Goal: Information Seeking & Learning: Learn about a topic

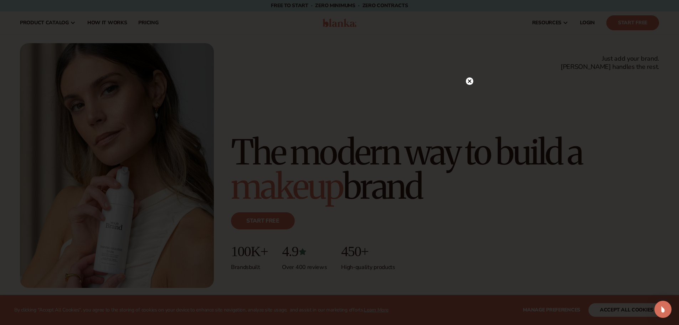
click at [472, 81] on circle at bounding box center [469, 80] width 7 height 7
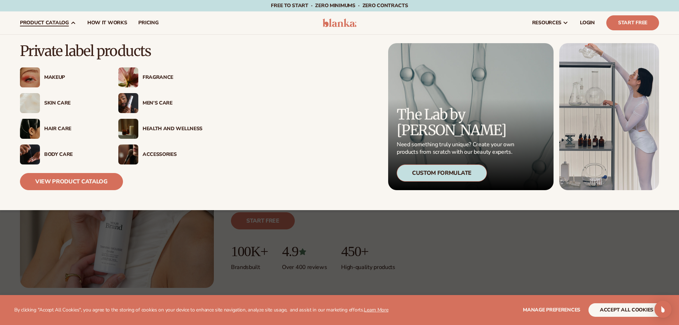
click at [60, 80] on div "Makeup" at bounding box center [74, 78] width 60 height 6
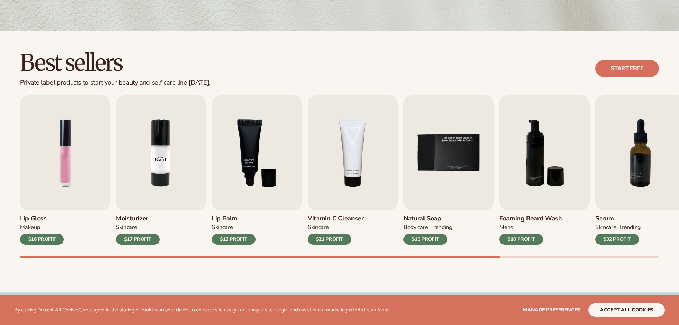
scroll to position [178, 0]
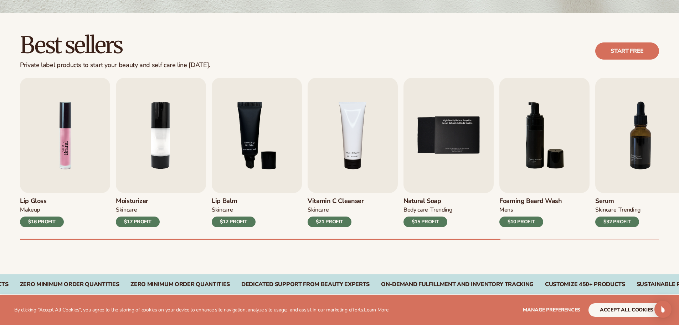
click at [72, 146] on img "1 / 9" at bounding box center [65, 135] width 90 height 115
click at [71, 144] on img "1 / 9" at bounding box center [65, 135] width 90 height 115
click at [40, 225] on div "$16 PROFIT" at bounding box center [42, 221] width 44 height 11
click at [41, 222] on div "$16 PROFIT" at bounding box center [42, 221] width 44 height 11
click at [553, 128] on img "6 / 9" at bounding box center [544, 135] width 90 height 115
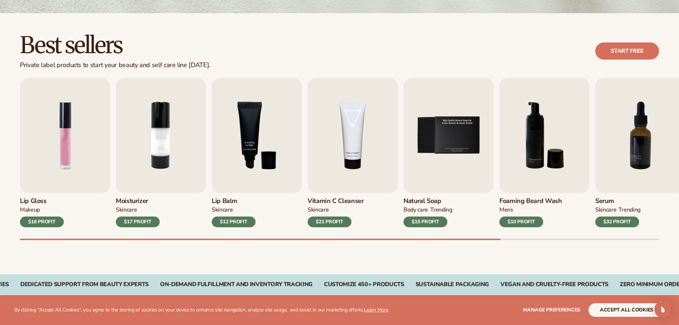
click at [503, 205] on div "Foaming [PERSON_NAME] wash mens $10 PROFIT" at bounding box center [544, 210] width 90 height 34
click at [516, 219] on div "$10 PROFIT" at bounding box center [521, 221] width 44 height 11
click at [522, 159] on img "6 / 9" at bounding box center [544, 135] width 90 height 115
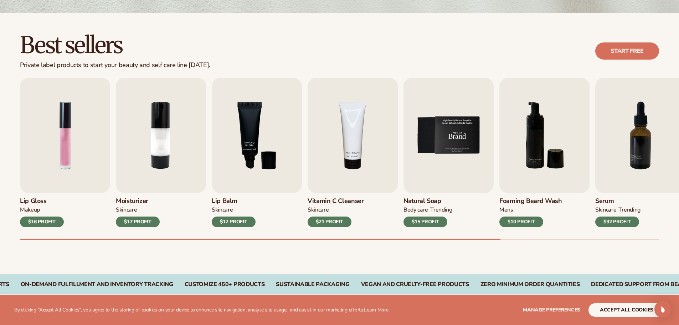
click at [456, 142] on img "5 / 9" at bounding box center [449, 135] width 90 height 115
click at [391, 143] on img "4 / 9" at bounding box center [353, 135] width 90 height 115
click at [366, 143] on img "4 / 9" at bounding box center [353, 135] width 90 height 115
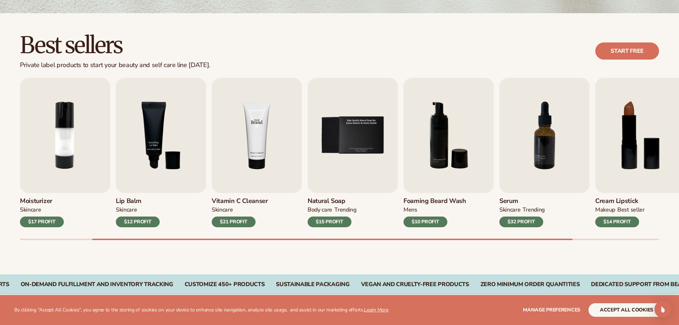
click at [366, 143] on div "Lip Gloss MAKEUP $16 PROFIT Moisturizer SKINCARE $17 PROFIT SKINCARE" at bounding box center [243, 152] width 639 height 149
click at [366, 143] on img "5 / 9" at bounding box center [353, 135] width 90 height 115
click at [297, 182] on img "4 / 9" at bounding box center [257, 135] width 90 height 115
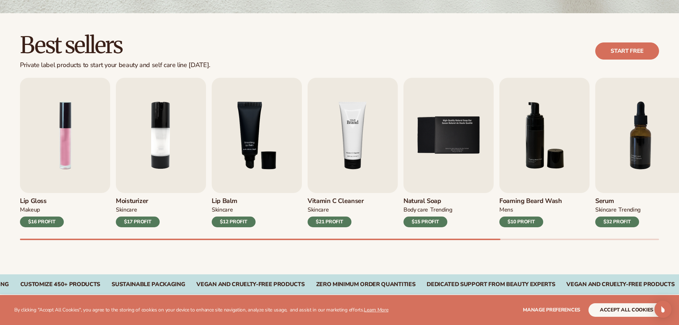
click at [308, 172] on img "4 / 9" at bounding box center [353, 135] width 90 height 115
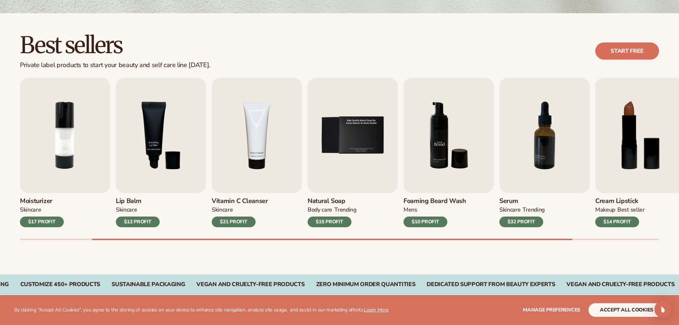
click at [408, 163] on img "6 / 9" at bounding box center [449, 135] width 90 height 115
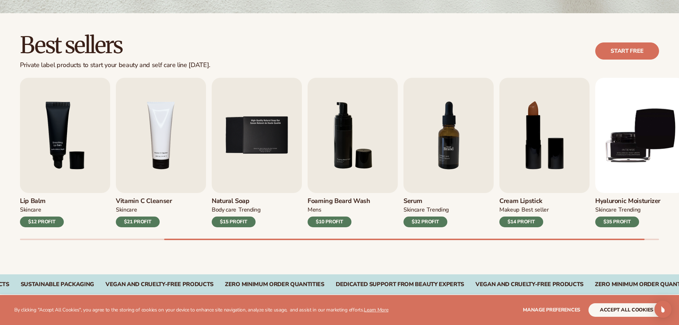
click at [427, 149] on img "7 / 9" at bounding box center [449, 135] width 90 height 115
